Goal: Task Accomplishment & Management: Manage account settings

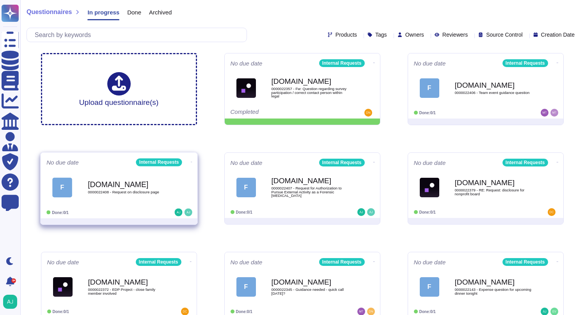
click at [152, 194] on span "0000022408 - Request on disclosure page" at bounding box center [127, 192] width 79 height 4
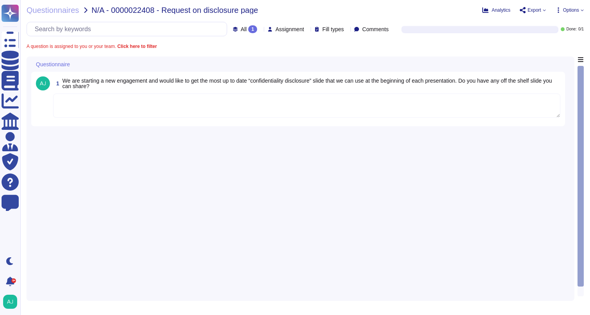
click at [319, 96] on textarea at bounding box center [306, 106] width 507 height 24
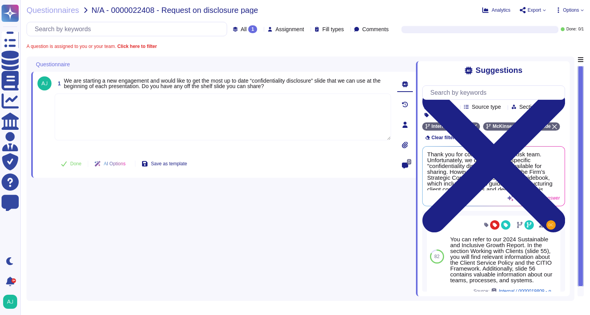
click at [446, 116] on icon at bounding box center [446, 116] width 0 height 0
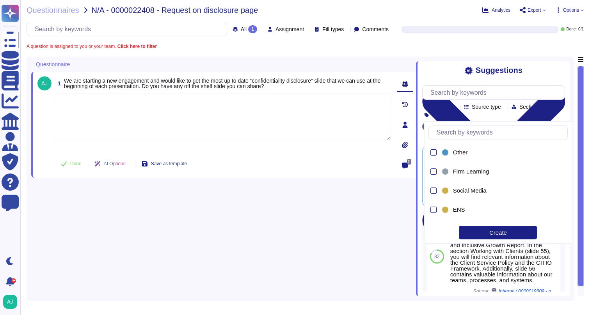
click at [380, 232] on div "1 We are starting a new engagement and would like to get the most up to date “c…" at bounding box center [223, 177] width 385 height 240
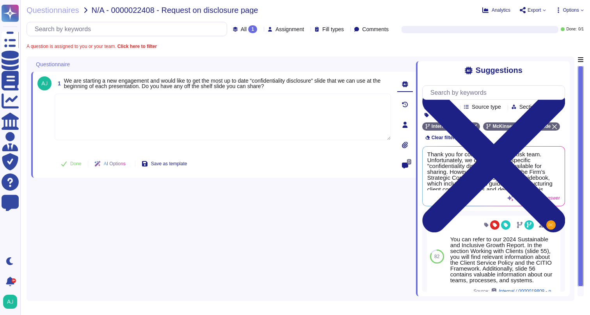
click at [446, 116] on icon at bounding box center [446, 116] width 0 height 0
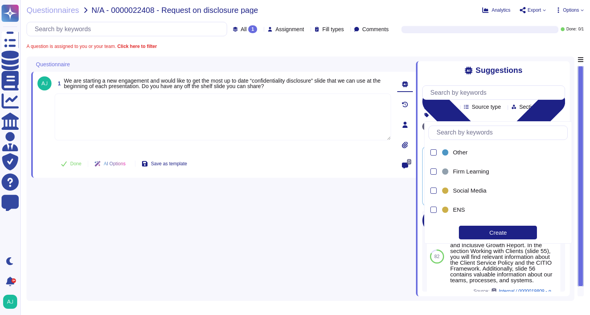
click at [332, 258] on div "1 We are starting a new engagement and would like to get the most up to date “c…" at bounding box center [223, 177] width 385 height 240
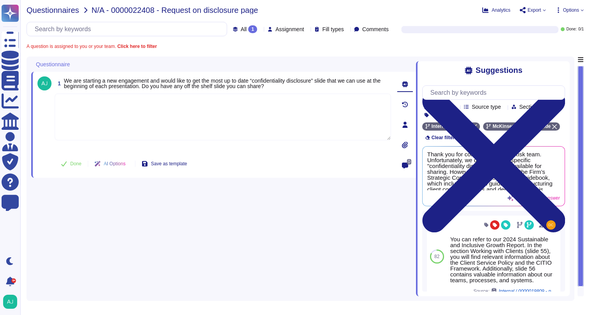
click at [69, 11] on span "Questionnaires" at bounding box center [53, 10] width 53 height 8
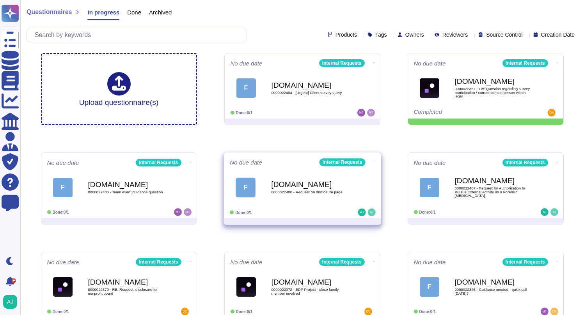
click at [374, 162] on icon at bounding box center [375, 162] width 2 height 2
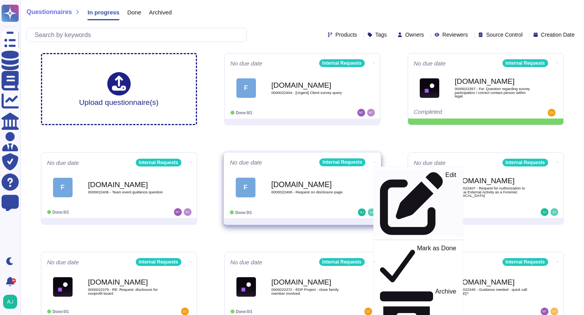
click at [382, 173] on div "Edit" at bounding box center [418, 204] width 76 height 64
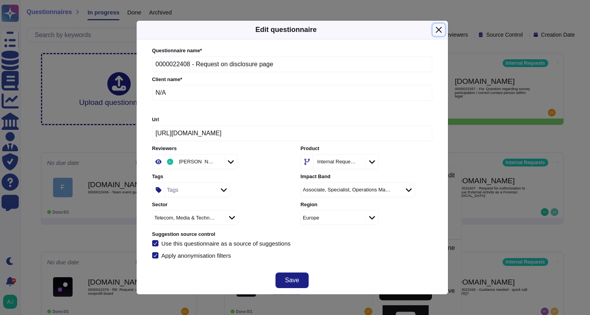
click at [439, 29] on button "Close" at bounding box center [439, 30] width 12 height 12
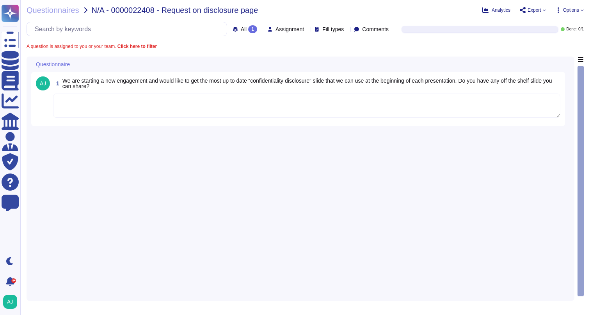
click at [178, 110] on textarea at bounding box center [306, 106] width 507 height 24
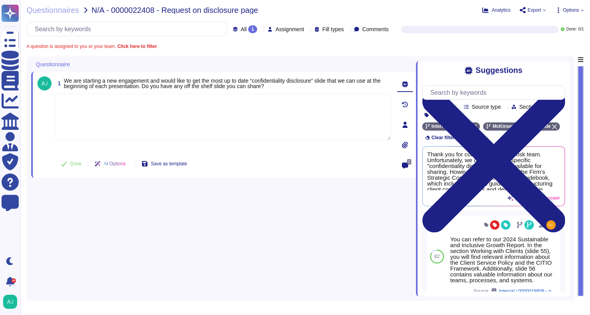
paste textarea "Thank you for your patience while we reviewed your query. You will find the sta…"
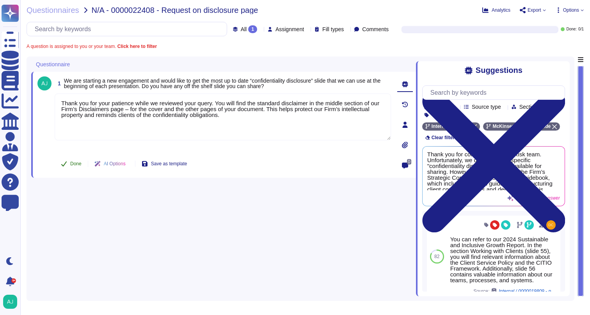
type textarea "Thank you for your patience while we reviewed your query. You will find the sta…"
click at [78, 164] on span "Done" at bounding box center [75, 164] width 11 height 5
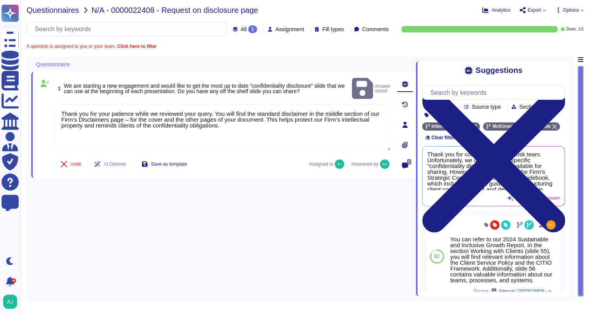
click at [60, 10] on span "Questionnaires" at bounding box center [53, 10] width 53 height 8
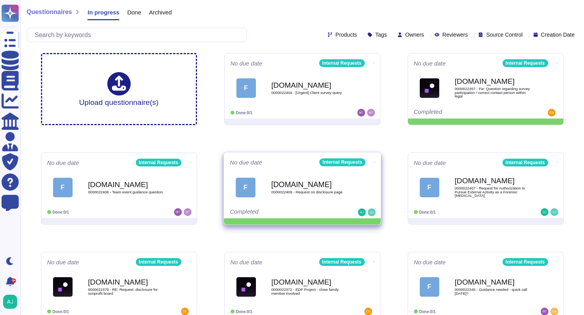
click at [374, 161] on icon at bounding box center [375, 162] width 2 height 2
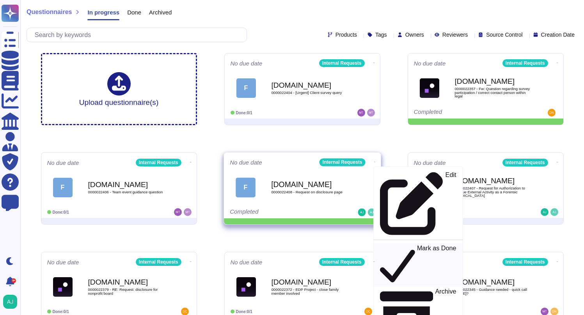
click at [417, 245] on p "Mark as Done" at bounding box center [436, 265] width 39 height 40
